Goal: Information Seeking & Learning: Find specific fact

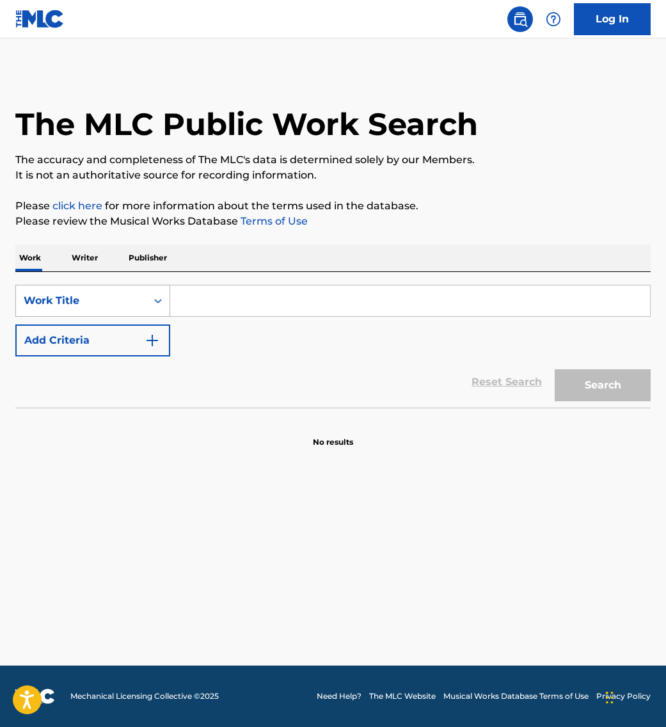
drag, startPoint x: 0, startPoint y: 0, endPoint x: 107, endPoint y: 308, distance: 326.0
click at [107, 308] on div "Work Title" at bounding box center [81, 300] width 115 height 15
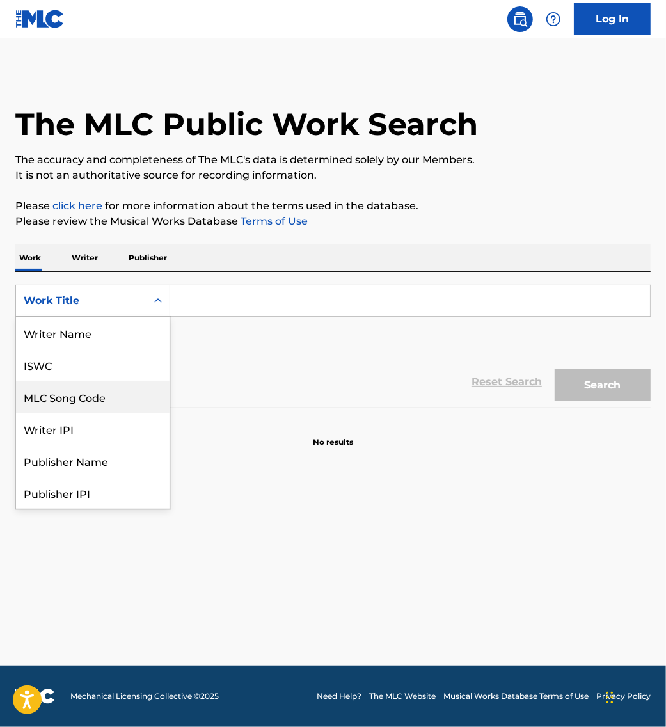
scroll to position [64, 0]
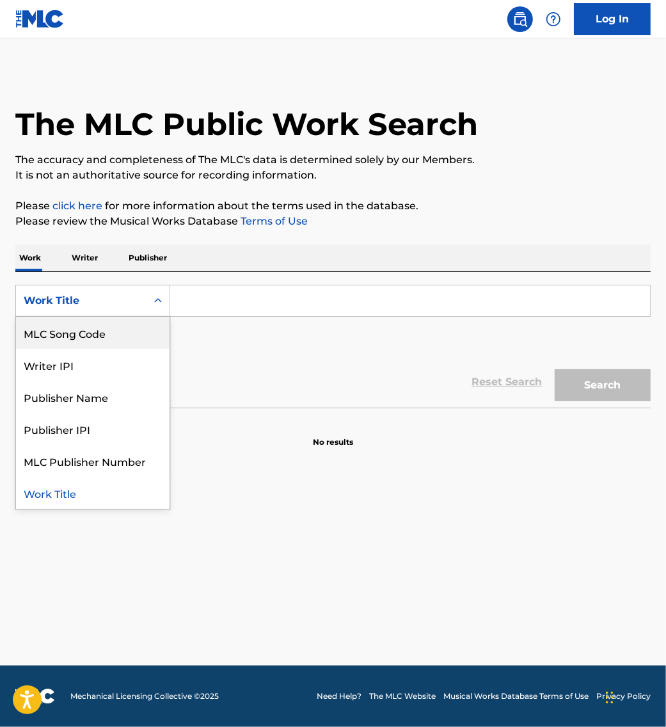
click at [184, 302] on input "Search Form" at bounding box center [410, 300] width 480 height 31
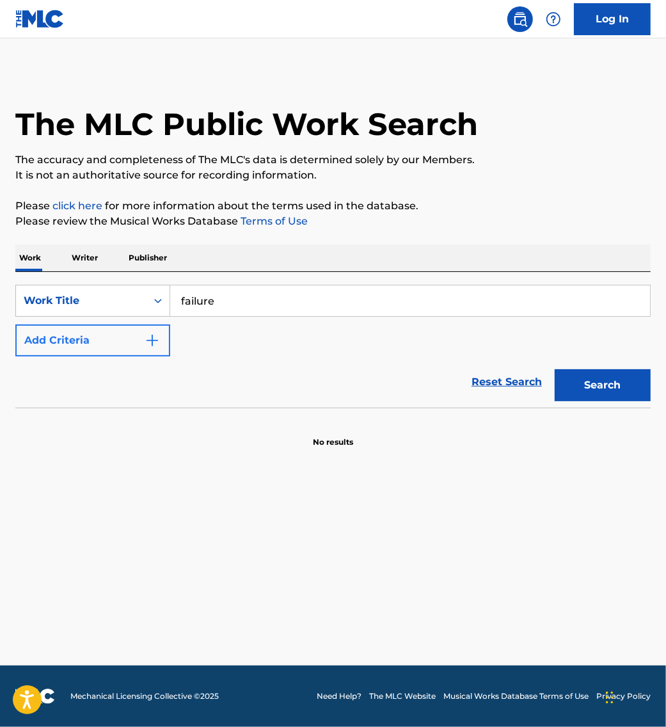
type input "failure"
click at [118, 347] on button "Add Criteria" at bounding box center [92, 340] width 155 height 32
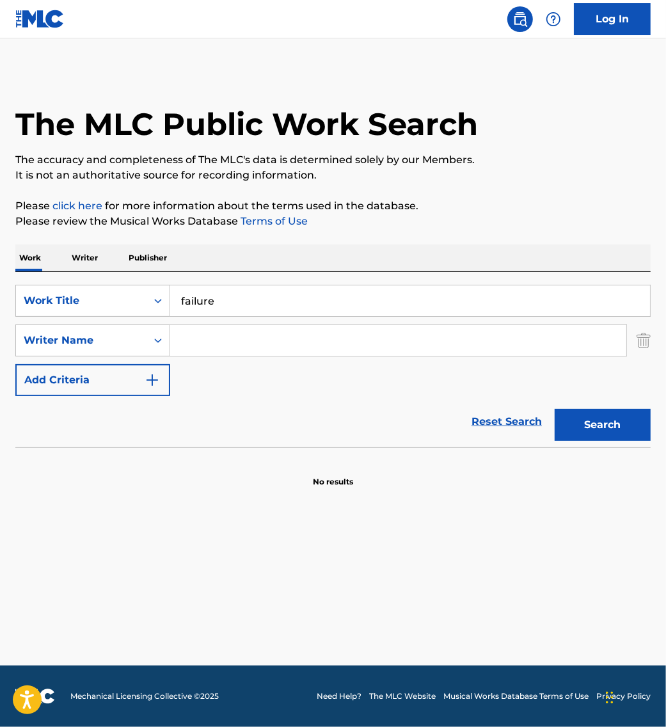
click at [234, 354] on input "Search Form" at bounding box center [398, 340] width 456 height 31
type input "jaco"
click at [555, 409] on button "Search" at bounding box center [603, 425] width 96 height 32
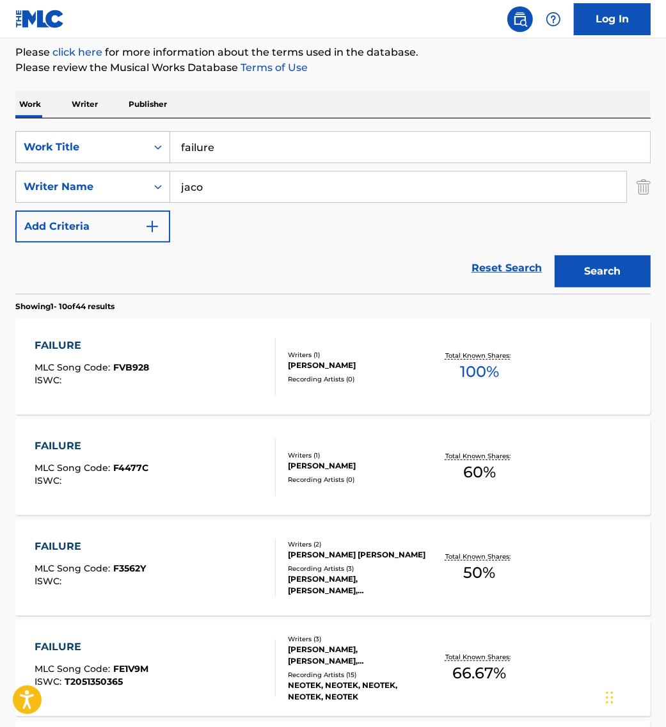
scroll to position [160, 0]
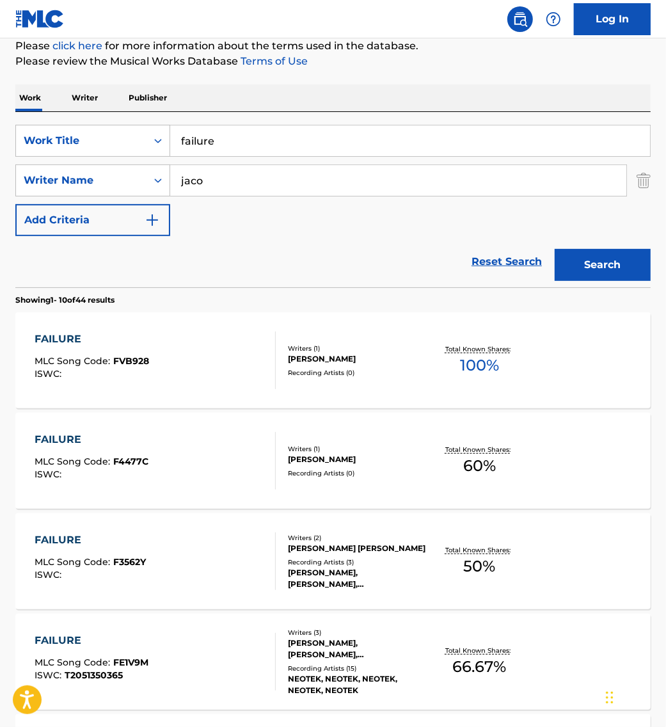
click at [213, 559] on div "FAILURE MLC Song Code : F3562Y ISWC :" at bounding box center [155, 561] width 241 height 58
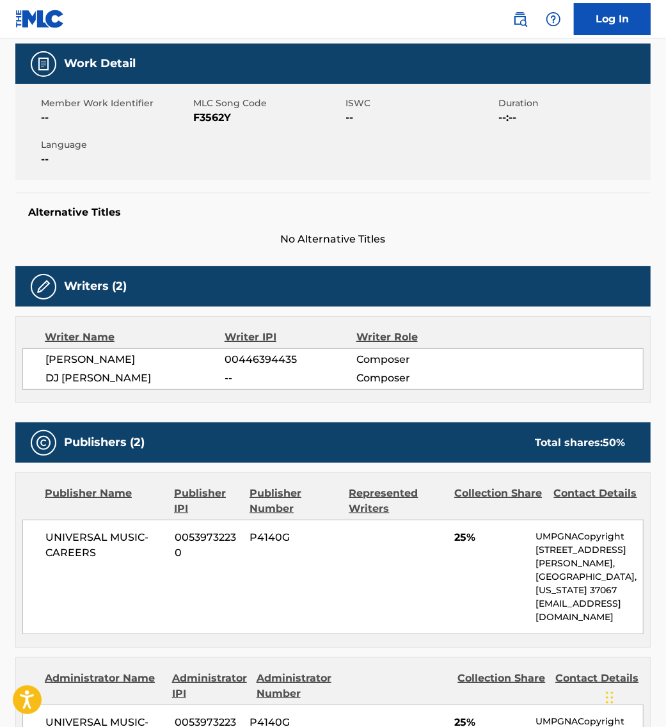
scroll to position [24, 0]
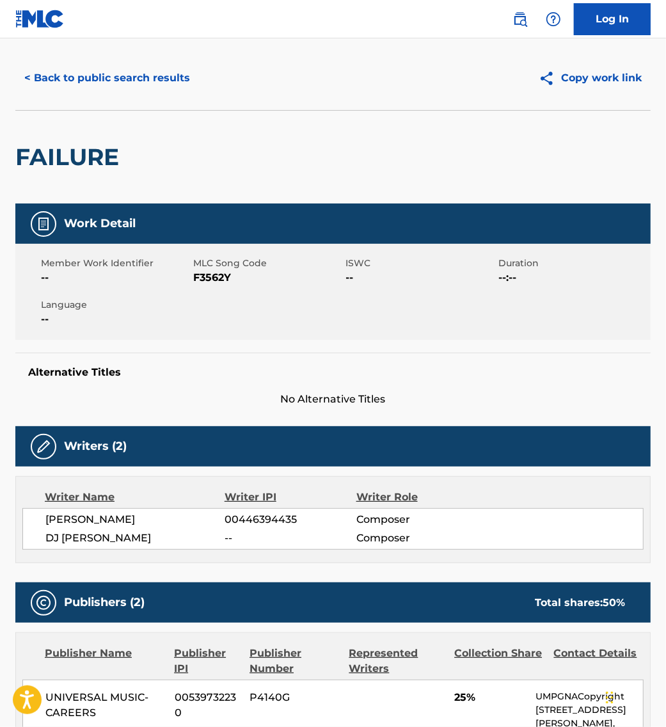
click at [85, 534] on span "DJ [PERSON_NAME]" at bounding box center [134, 537] width 179 height 15
click at [83, 535] on span "DJ [PERSON_NAME]" at bounding box center [134, 537] width 179 height 15
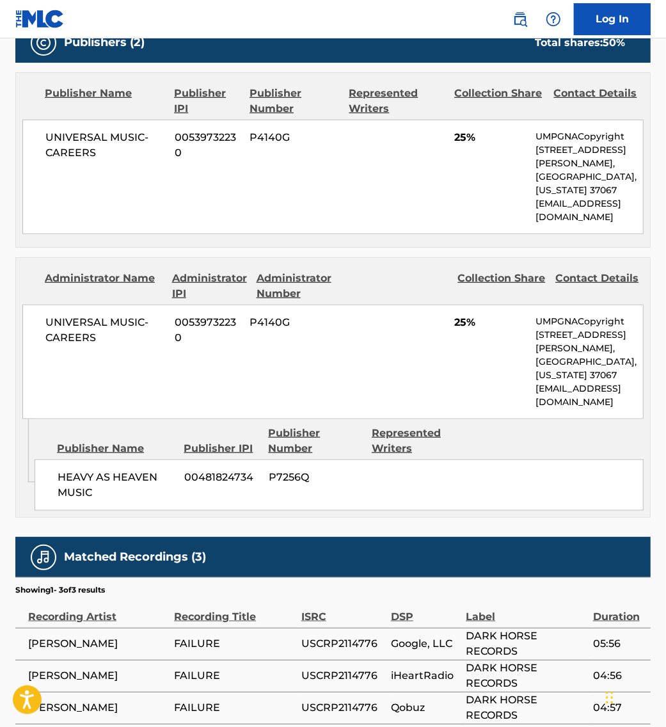
scroll to position [0, 0]
